Goal: Check status: Check status

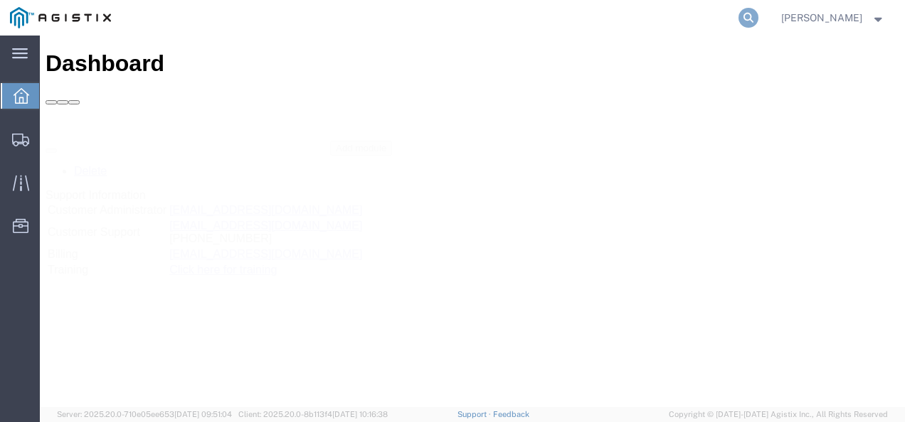
click at [758, 14] on icon at bounding box center [748, 18] width 20 height 20
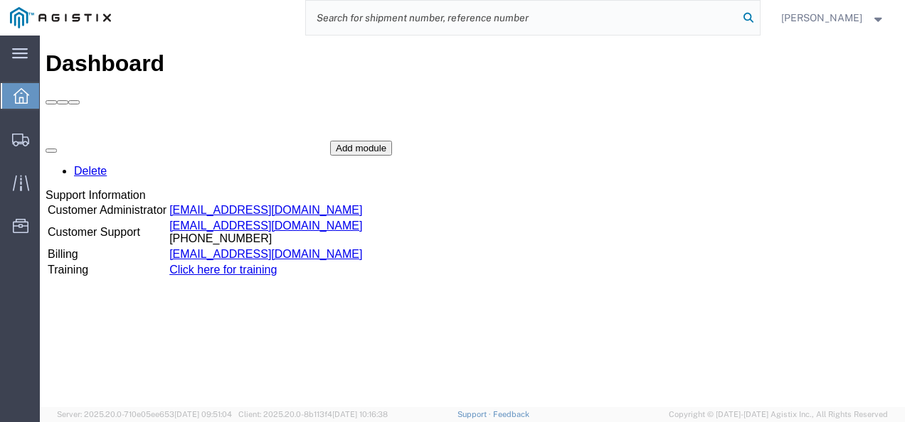
paste input "56782157"
type input "56782157"
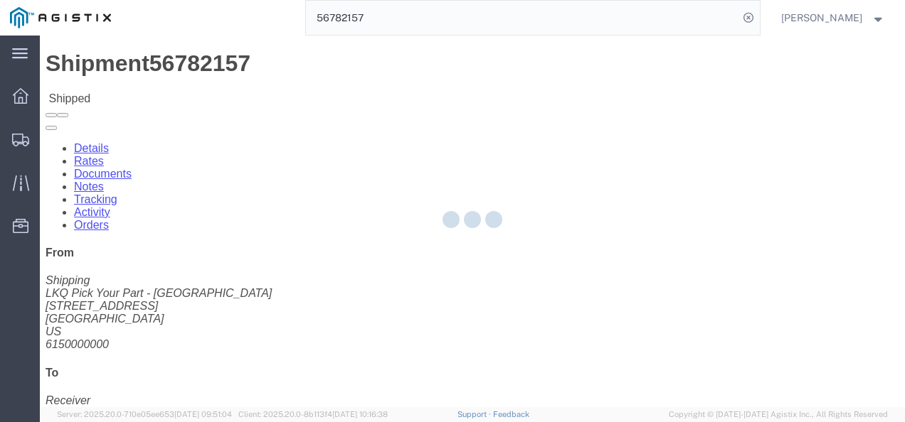
click at [605, 231] on div at bounding box center [472, 222] width 865 height 372
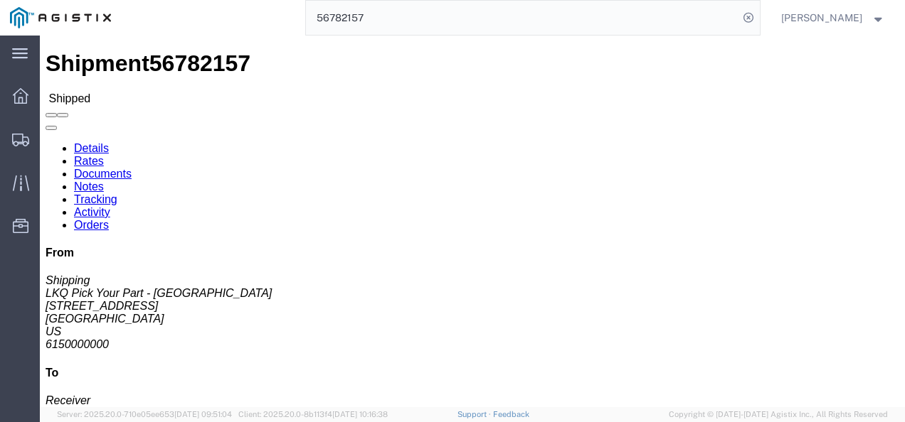
click div "Ship From LKQ Pick Your Part - [GEOGRAPHIC_DATA] (Shipping) 1235 [STREET_ADDRES…"
click h4 "Routing & Vehicle Information"
click div "Shipment Detail Ship From LKQ Pick Your Part - [GEOGRAPHIC_DATA] (Shipping) 123…"
